Goal: Task Accomplishment & Management: Complete application form

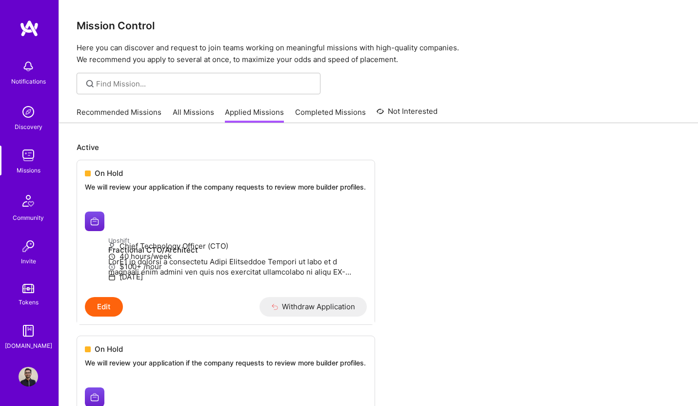
click at [183, 112] on link "All Missions" at bounding box center [193, 115] width 41 height 16
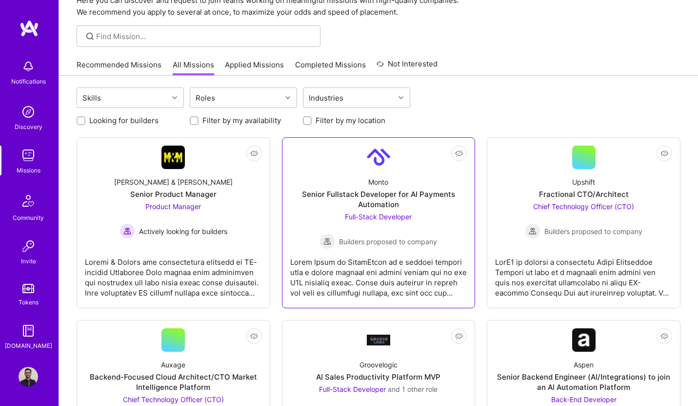
scroll to position [65, 0]
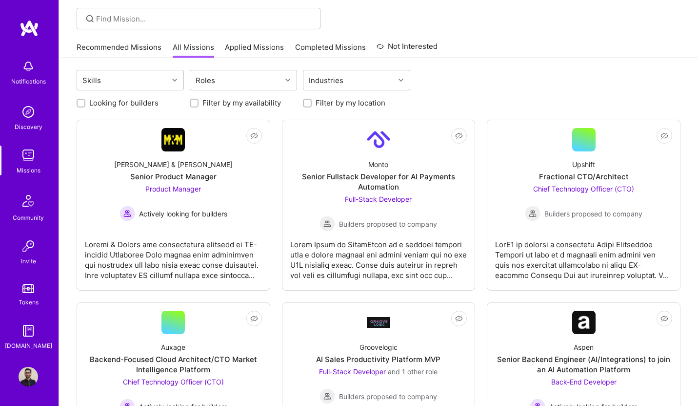
click at [108, 101] on label "Looking for builders" at bounding box center [123, 103] width 69 height 10
click at [85, 101] on input "Looking for builders" at bounding box center [82, 103] width 7 height 7
checkbox input "true"
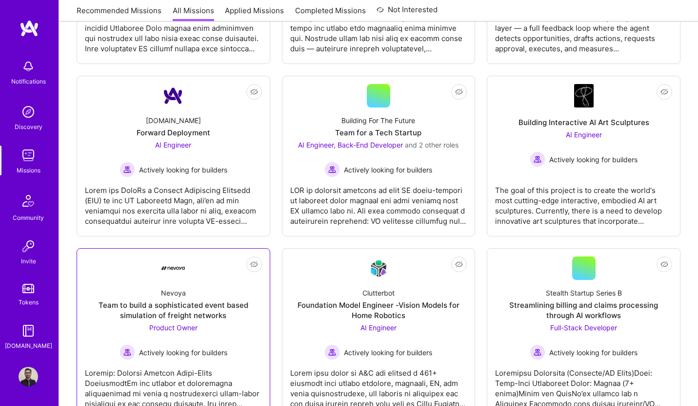
scroll to position [324, 0]
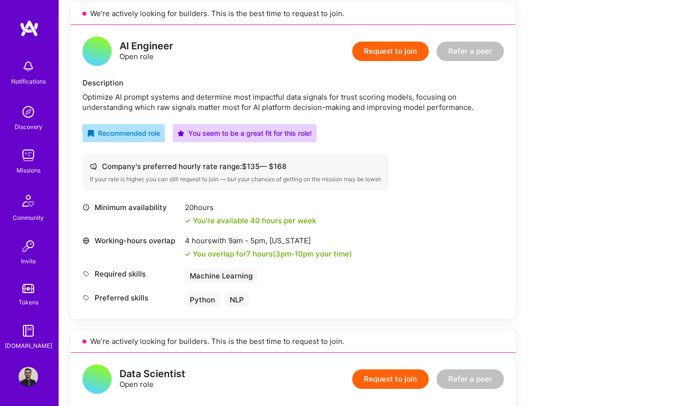
scroll to position [248, 0]
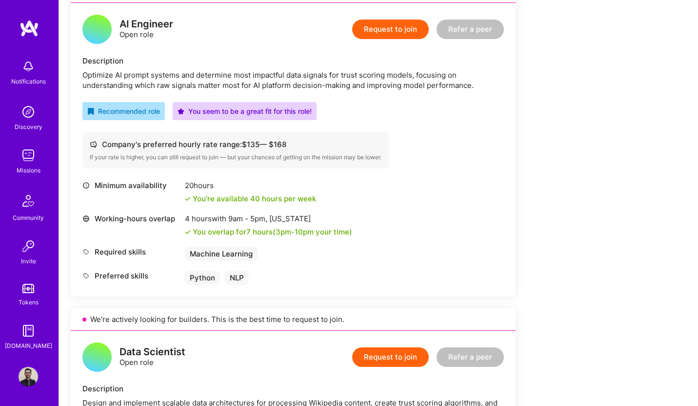
click at [393, 23] on button "Request to join" at bounding box center [390, 30] width 77 height 20
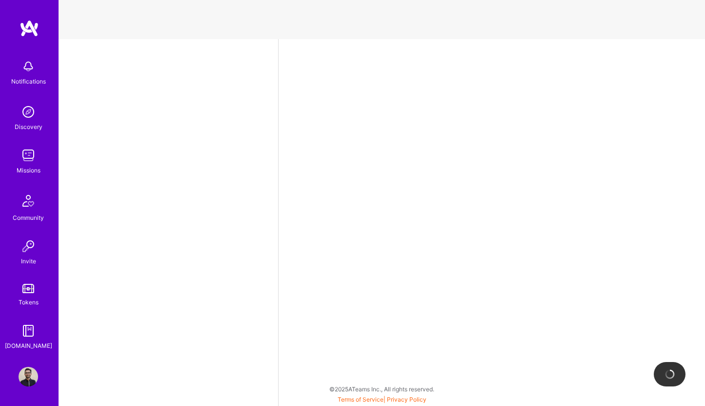
select select "DE"
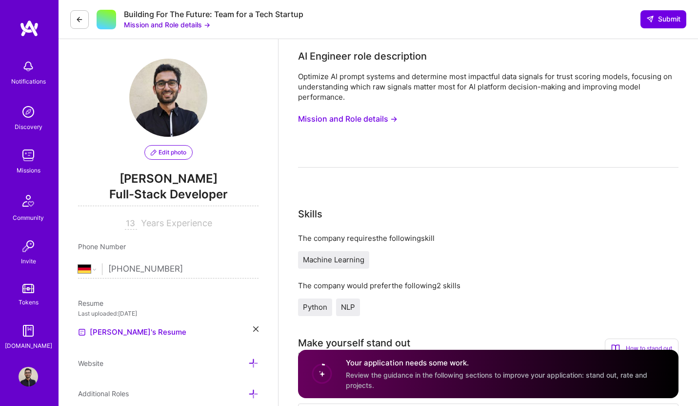
click at [168, 20] on button "Mission and Role details →" at bounding box center [167, 25] width 86 height 10
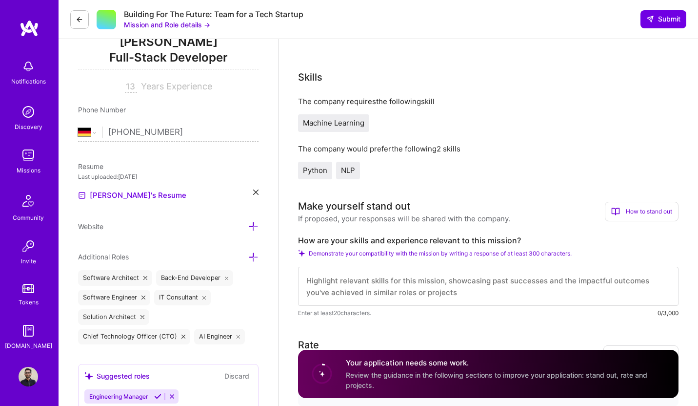
scroll to position [139, 0]
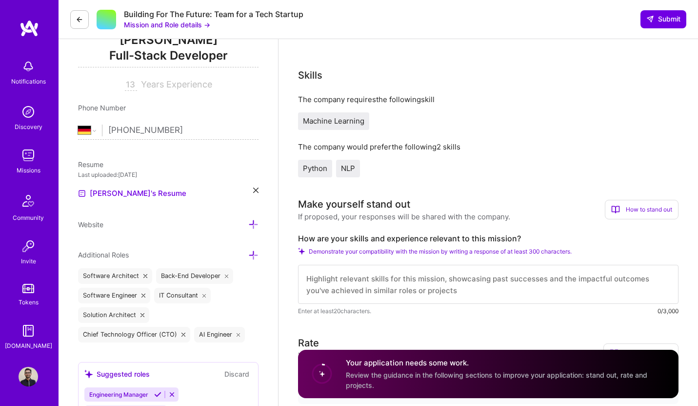
click at [74, 17] on button at bounding box center [79, 19] width 19 height 19
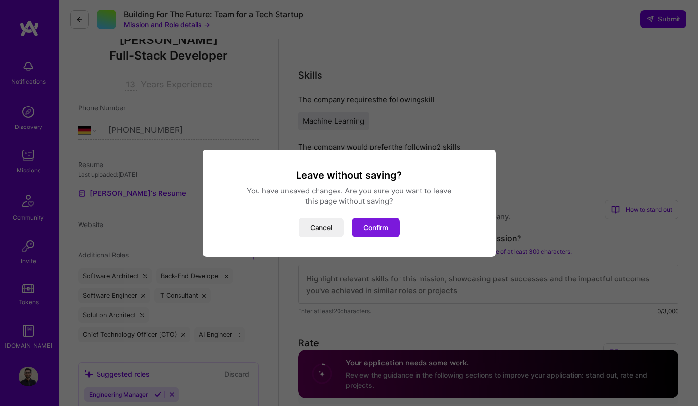
click at [385, 229] on button "Confirm" at bounding box center [376, 228] width 48 height 20
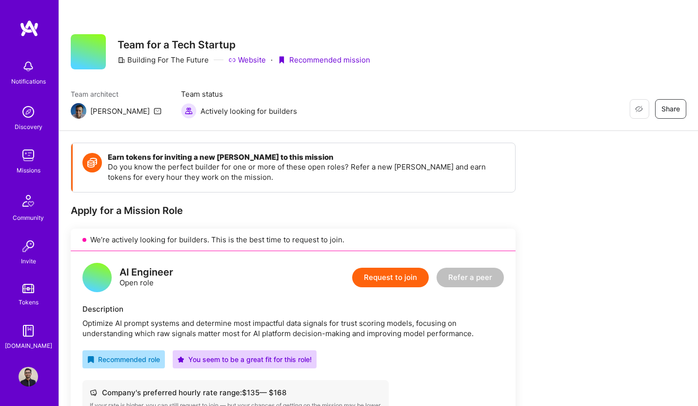
scroll to position [190, 0]
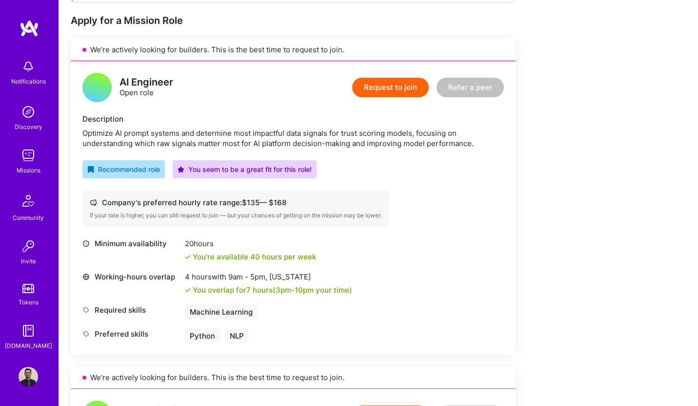
click at [116, 129] on div "Optimize AI prompt systems and determine most impactful data signals for trust …" at bounding box center [293, 138] width 422 height 20
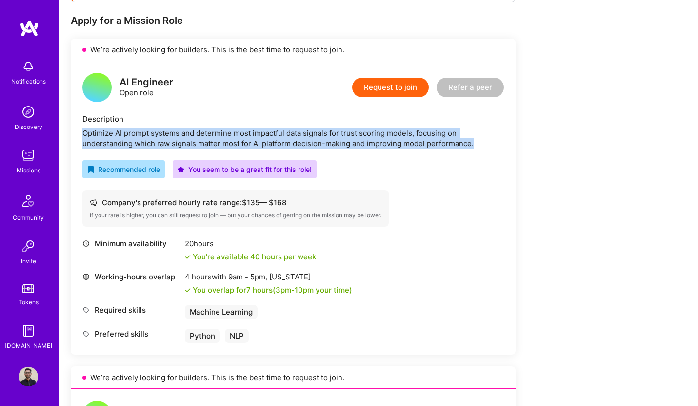
click at [116, 129] on div "Optimize AI prompt systems and determine most impactful data signals for trust …" at bounding box center [293, 138] width 422 height 20
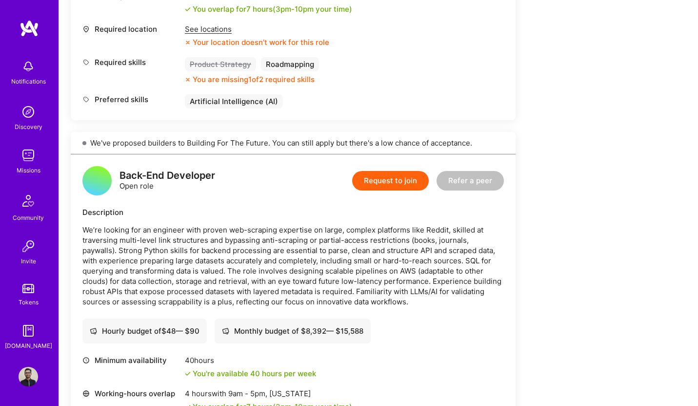
scroll to position [1151, 0]
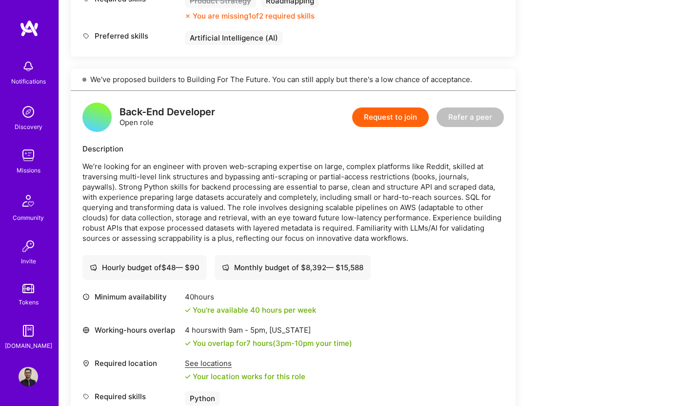
click at [143, 213] on p "We’re looking for an engineer with proven web-scraping expertise on large, comp…" at bounding box center [293, 202] width 422 height 82
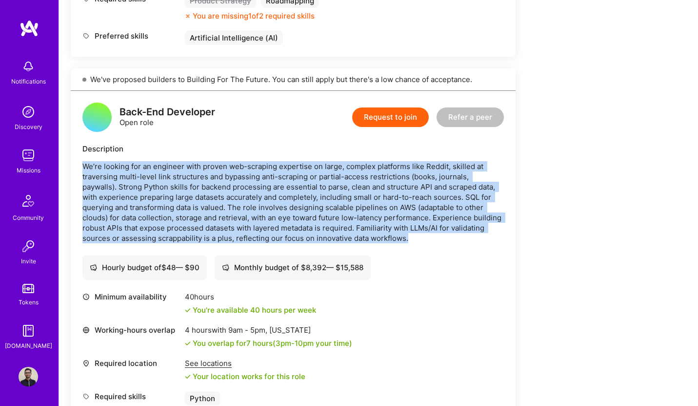
click at [143, 213] on p "We’re looking for an engineer with proven web-scraping expertise on large, comp…" at bounding box center [293, 202] width 422 height 82
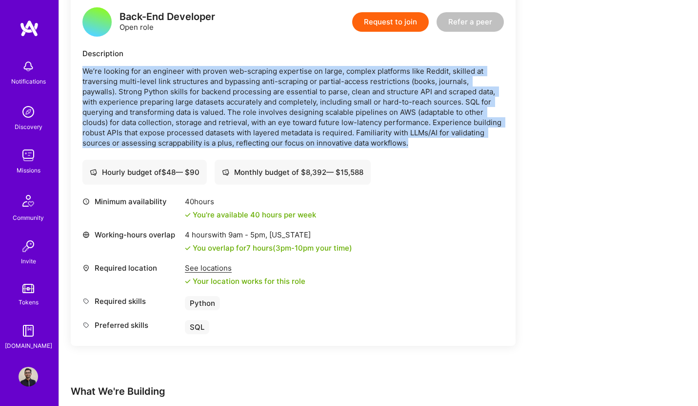
scroll to position [1248, 0]
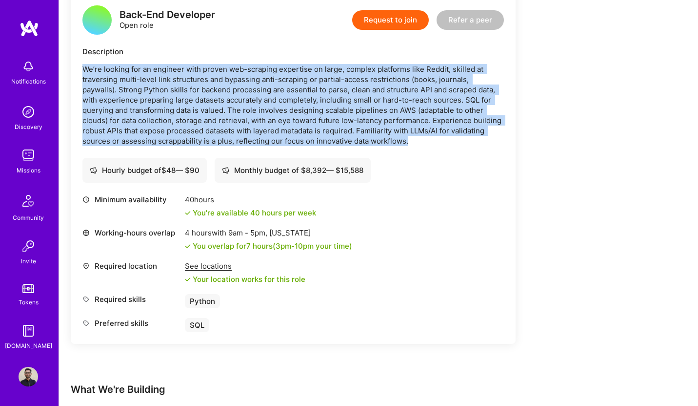
click at [164, 131] on p "We’re looking for an engineer with proven web-scraping expertise on large, comp…" at bounding box center [293, 105] width 422 height 82
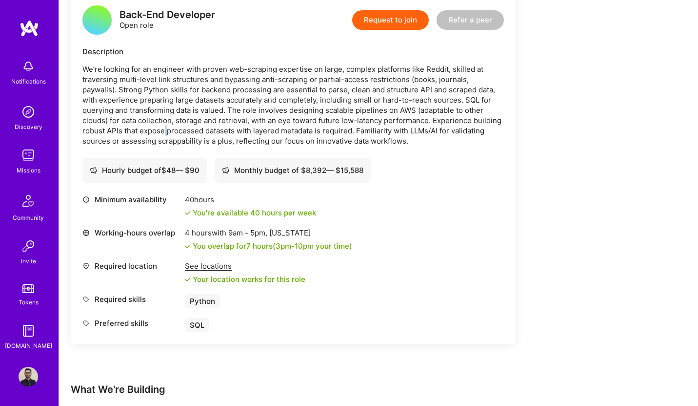
click at [164, 131] on p "We’re looking for an engineer with proven web-scraping expertise on large, comp…" at bounding box center [293, 105] width 422 height 82
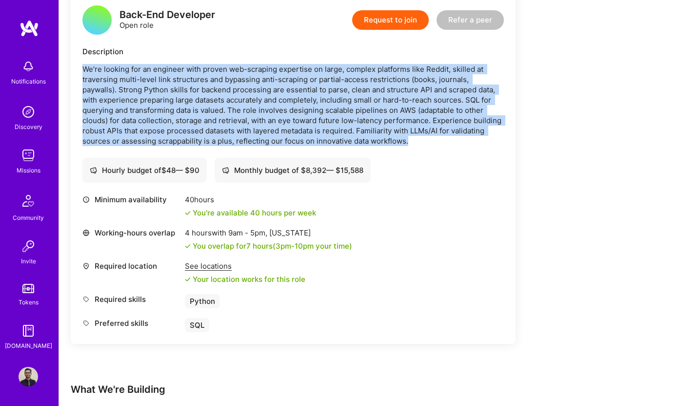
click at [164, 131] on p "We’re looking for an engineer with proven web-scraping expertise on large, comp…" at bounding box center [293, 105] width 422 height 82
click at [200, 127] on p "We’re looking for an engineer with proven web-scraping expertise on large, comp…" at bounding box center [293, 105] width 422 height 82
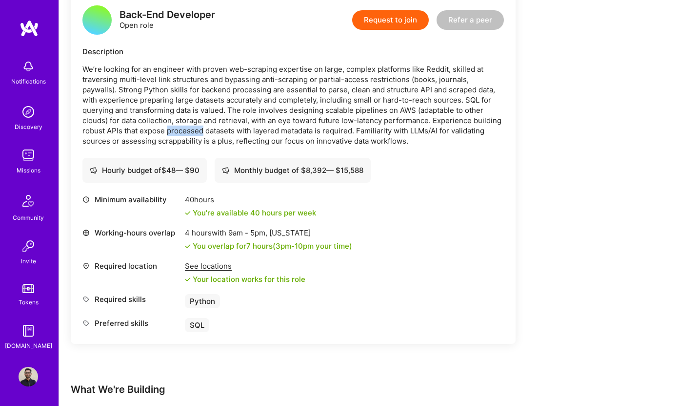
click at [200, 127] on p "We’re looking for an engineer with proven web-scraping expertise on large, comp…" at bounding box center [293, 105] width 422 height 82
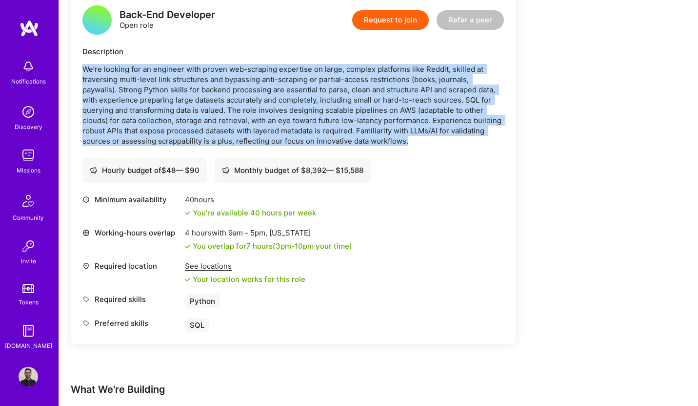
click at [200, 127] on p "We’re looking for an engineer with proven web-scraping expertise on large, comp…" at bounding box center [293, 105] width 422 height 82
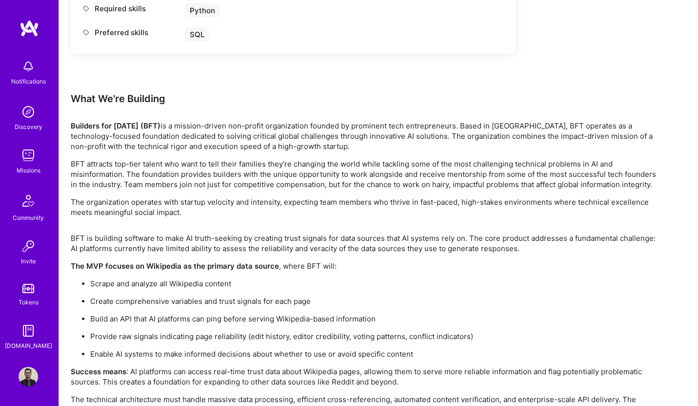
scroll to position [1540, 0]
